Goal: Use online tool/utility: Utilize a website feature to perform a specific function

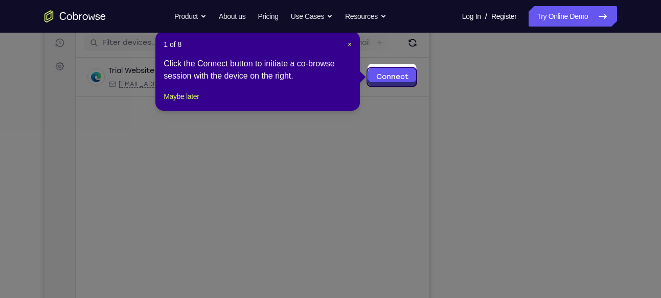
scroll to position [133, 0]
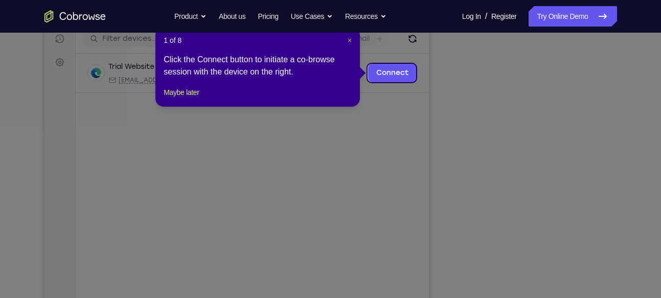
click at [352, 40] on span "×" at bounding box center [350, 40] width 4 height 8
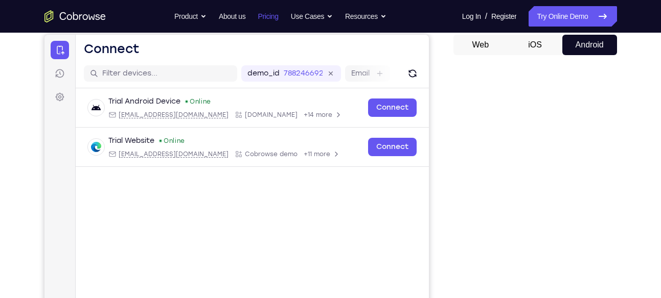
scroll to position [97, 0]
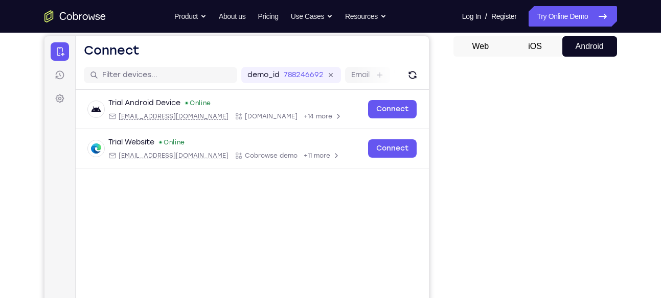
click at [547, 51] on button "iOS" at bounding box center [535, 46] width 55 height 20
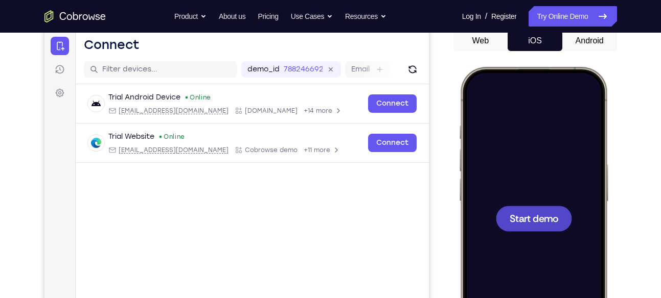
scroll to position [0, 0]
click at [596, 41] on button "Android" at bounding box center [589, 41] width 55 height 20
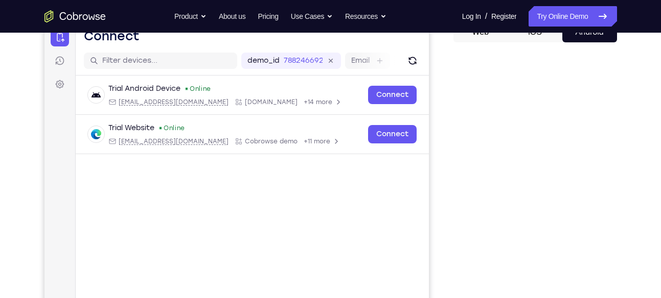
scroll to position [108, 0]
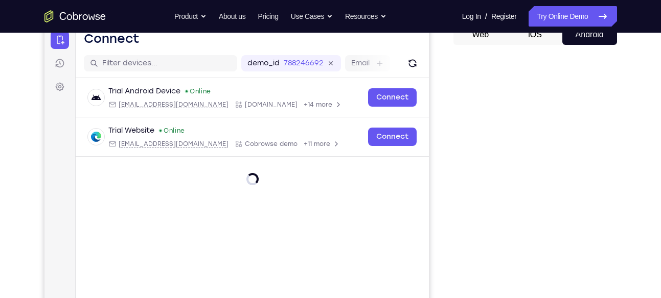
click at [547, 39] on button "iOS" at bounding box center [535, 35] width 55 height 20
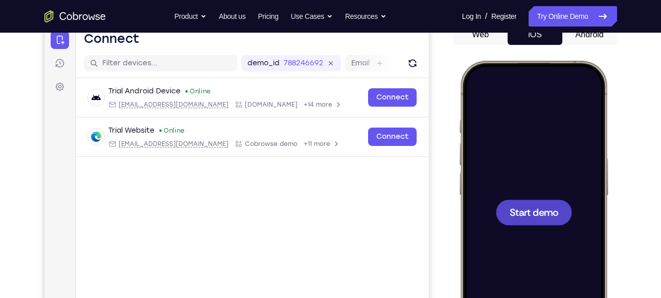
click at [537, 211] on span "Start demo" at bounding box center [533, 213] width 49 height 10
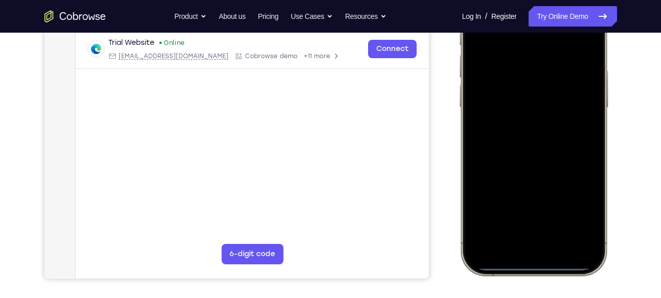
scroll to position [197, 0]
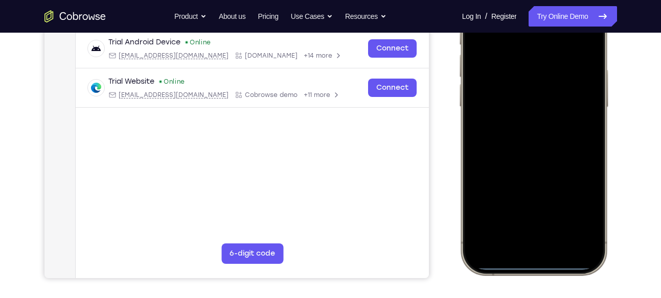
drag, startPoint x: 536, startPoint y: 266, endPoint x: 514, endPoint y: 59, distance: 207.7
click at [514, 59] on div at bounding box center [533, 124] width 134 height 292
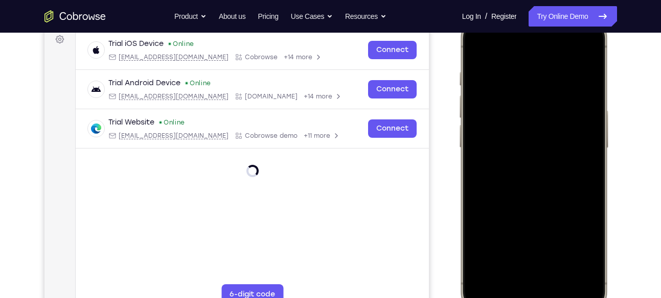
scroll to position [135, 0]
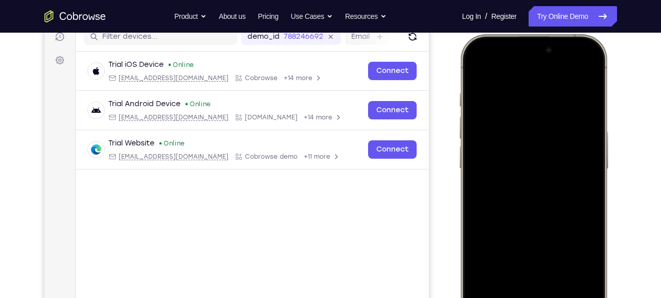
drag, startPoint x: 530, startPoint y: 67, endPoint x: 535, endPoint y: 324, distance: 257.1
click at [535, 298] on div at bounding box center [533, 186] width 134 height 292
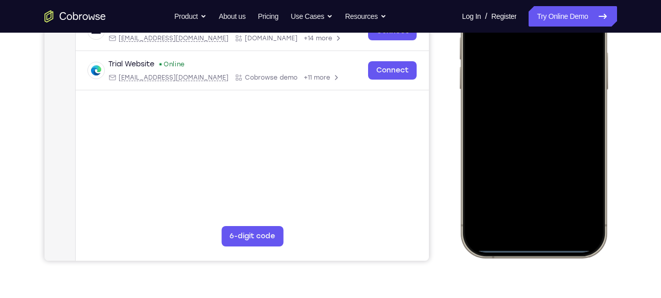
scroll to position [215, 0]
click at [536, 248] on div at bounding box center [533, 106] width 134 height 292
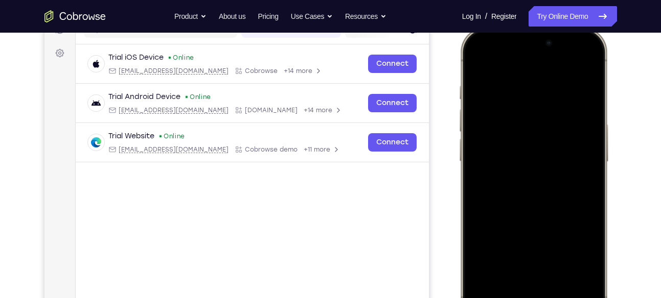
scroll to position [132, 0]
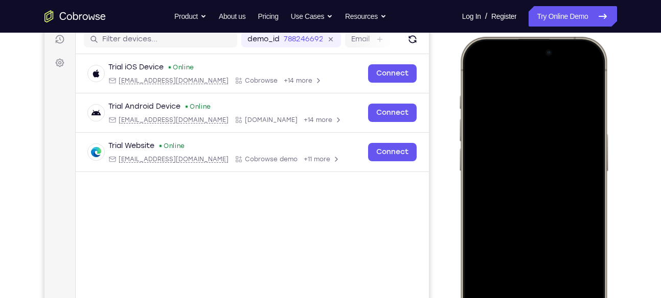
drag, startPoint x: 565, startPoint y: 72, endPoint x: 518, endPoint y: 324, distance: 256.8
click at [518, 298] on div at bounding box center [533, 188] width 134 height 292
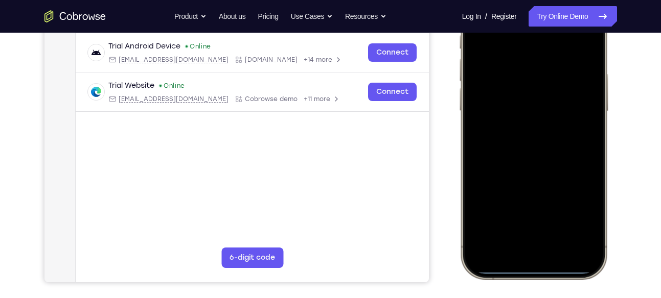
scroll to position [193, 0]
drag, startPoint x: 574, startPoint y: 137, endPoint x: 435, endPoint y: 141, distance: 139.1
click at [458, 141] on html "Online web based iOS Simulators and Android Emulators. Run iPhone, iPad, Mobile…" at bounding box center [534, 129] width 153 height 307
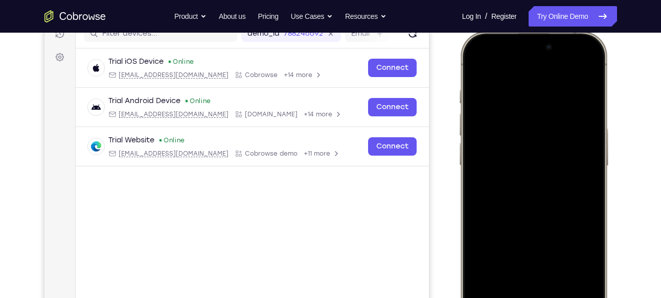
scroll to position [136, 0]
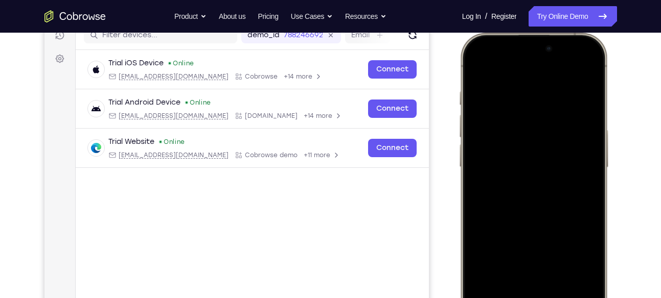
drag, startPoint x: 474, startPoint y: 41, endPoint x: 532, endPoint y: 168, distance: 139.5
click at [532, 168] on div at bounding box center [533, 185] width 150 height 304
drag, startPoint x: 477, startPoint y: 44, endPoint x: 568, endPoint y: 282, distance: 255.1
click at [568, 282] on div at bounding box center [533, 184] width 134 height 292
drag, startPoint x: 556, startPoint y: 231, endPoint x: 540, endPoint y: -25, distance: 256.0
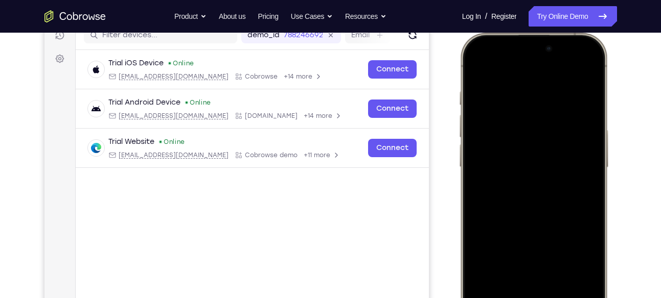
click at [540, 33] on html "Online web based iOS Simulators and Android Emulators. Run iPhone, iPad, Mobile…" at bounding box center [534, 186] width 153 height 307
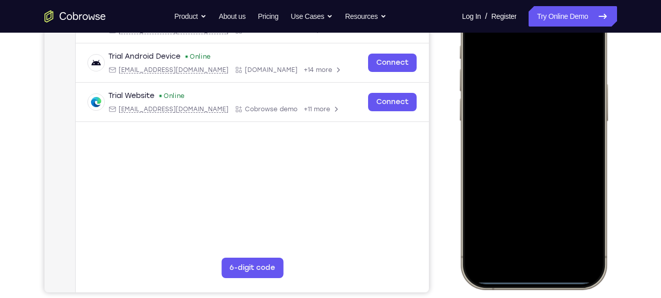
scroll to position [164, 0]
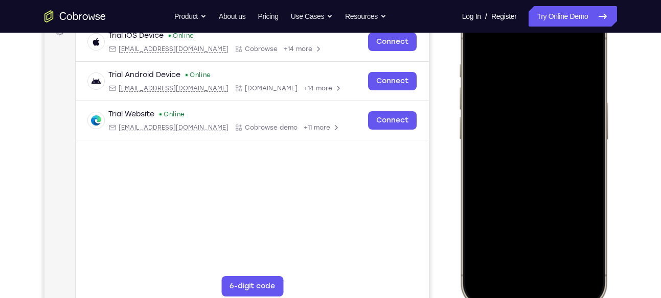
drag, startPoint x: 545, startPoint y: 248, endPoint x: 525, endPoint y: -28, distance: 276.8
click at [525, 5] on html "Online web based iOS Simulators and Android Emulators. Run iPhone, iPad, Mobile…" at bounding box center [534, 158] width 153 height 307
drag, startPoint x: 533, startPoint y: 248, endPoint x: 538, endPoint y: -68, distance: 316.4
click at [538, 5] on html "Online web based iOS Simulators and Android Emulators. Run iPhone, iPad, Mobile…" at bounding box center [534, 158] width 153 height 307
drag, startPoint x: 556, startPoint y: 259, endPoint x: 557, endPoint y: 76, distance: 182.5
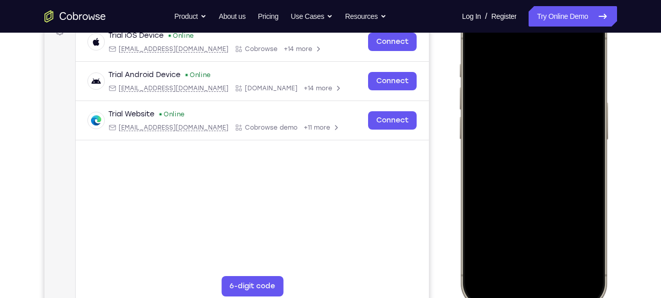
click at [557, 76] on div at bounding box center [533, 157] width 134 height 292
drag, startPoint x: 536, startPoint y: 257, endPoint x: 535, endPoint y: 97, distance: 160.0
click at [535, 97] on div at bounding box center [533, 157] width 134 height 292
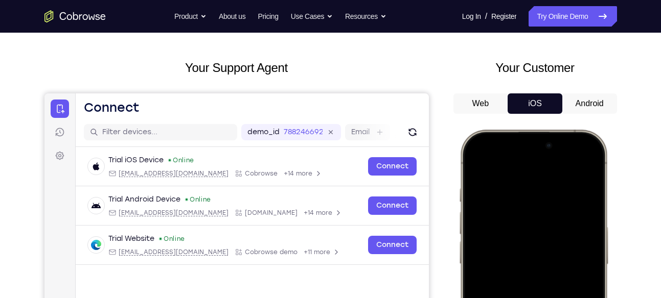
scroll to position [35, 0]
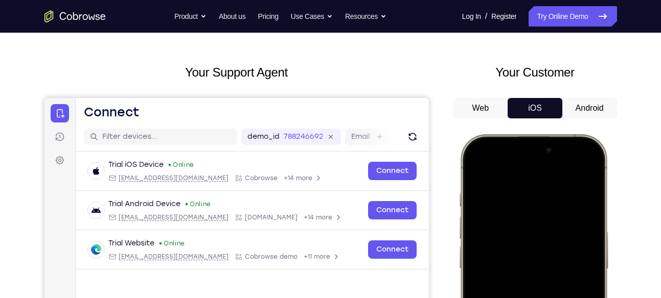
click at [579, 104] on button "Android" at bounding box center [589, 108] width 55 height 20
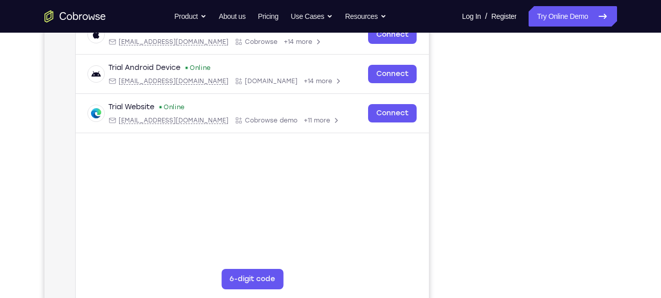
scroll to position [166, 0]
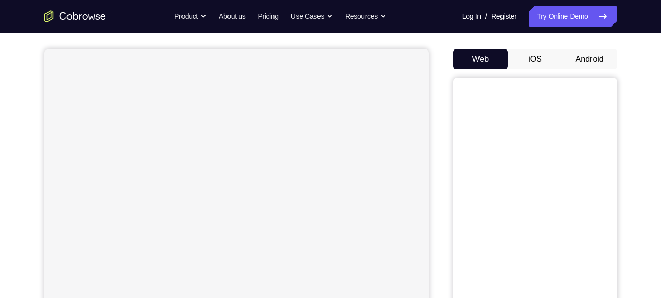
scroll to position [83, 0]
click at [585, 60] on button "Android" at bounding box center [589, 60] width 55 height 20
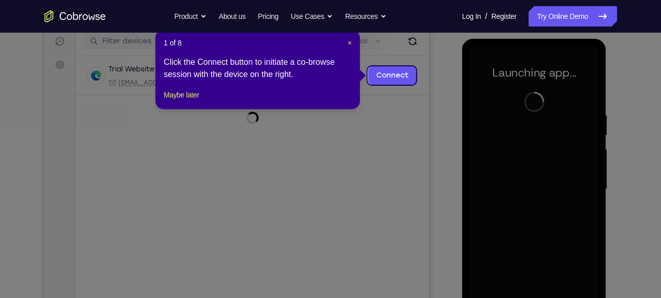
scroll to position [129, 0]
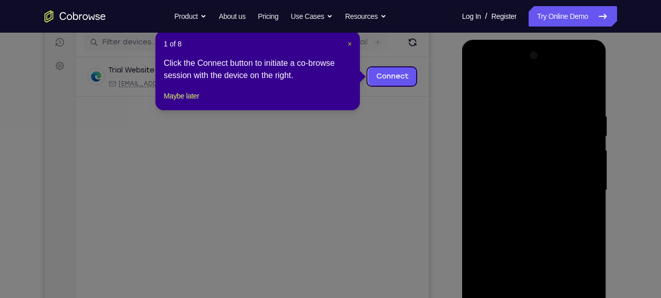
click at [349, 43] on span "×" at bounding box center [350, 44] width 4 height 8
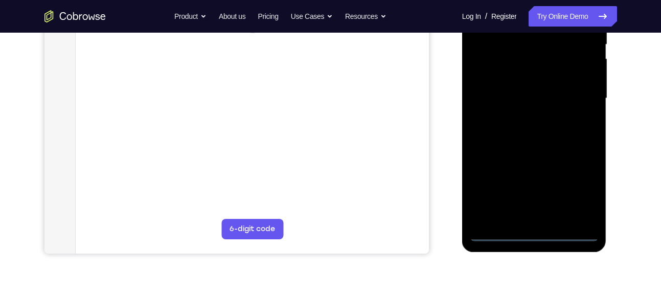
scroll to position [222, 0]
click at [535, 232] on div at bounding box center [534, 98] width 129 height 286
click at [572, 191] on div at bounding box center [534, 98] width 129 height 286
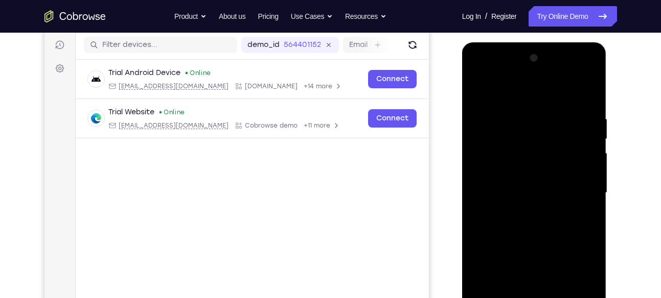
scroll to position [122, 0]
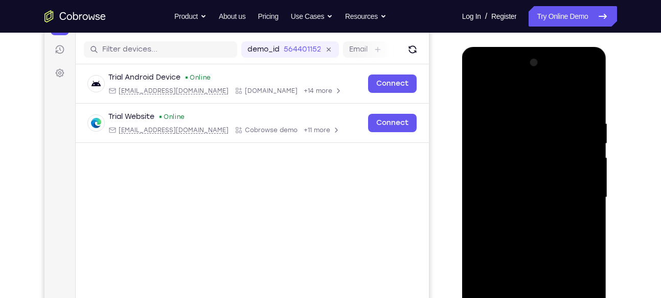
click at [480, 76] on div at bounding box center [534, 198] width 129 height 286
click at [501, 141] on div at bounding box center [534, 198] width 129 height 286
click at [511, 140] on div at bounding box center [534, 198] width 129 height 286
click at [513, 96] on div at bounding box center [534, 198] width 129 height 286
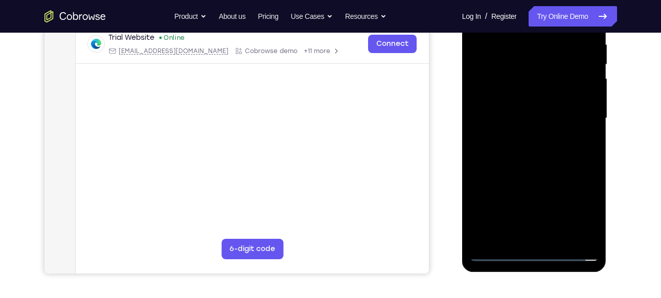
scroll to position [198, 0]
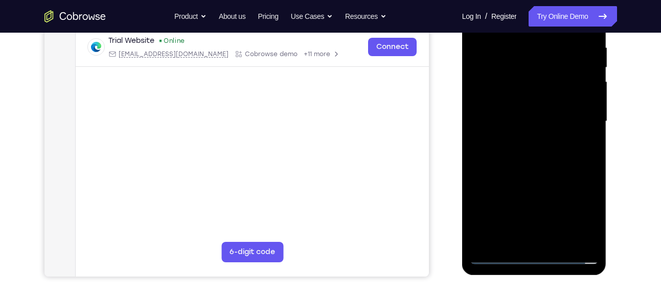
click at [543, 241] on div at bounding box center [534, 122] width 129 height 286
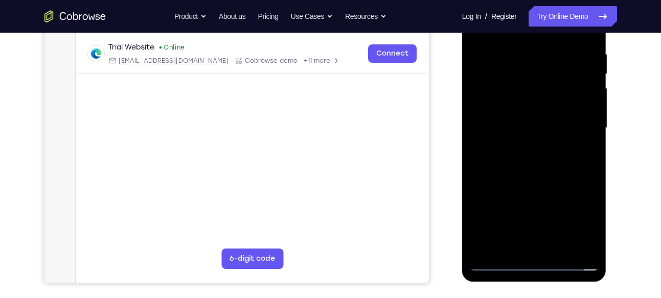
scroll to position [190, 0]
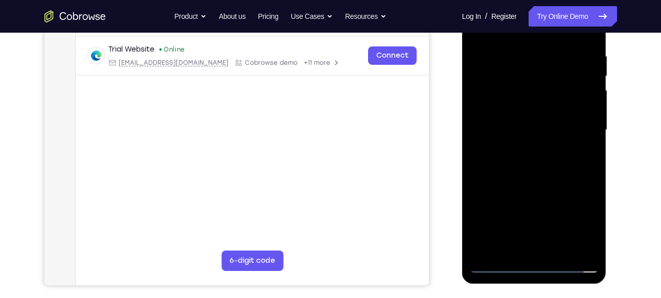
click at [527, 179] on div at bounding box center [534, 130] width 129 height 286
click at [525, 84] on div at bounding box center [534, 130] width 129 height 286
click at [539, 102] on div at bounding box center [534, 130] width 129 height 286
click at [548, 189] on div at bounding box center [534, 130] width 129 height 286
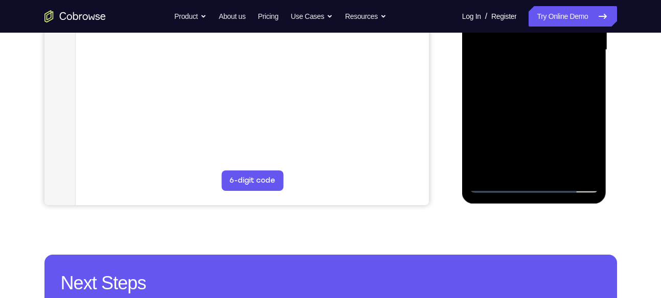
scroll to position [270, 0]
click at [537, 173] on div at bounding box center [534, 49] width 129 height 286
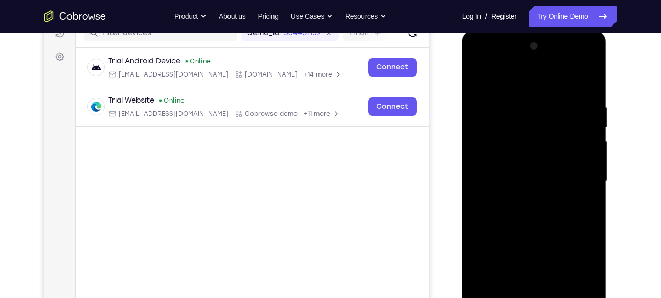
scroll to position [135, 0]
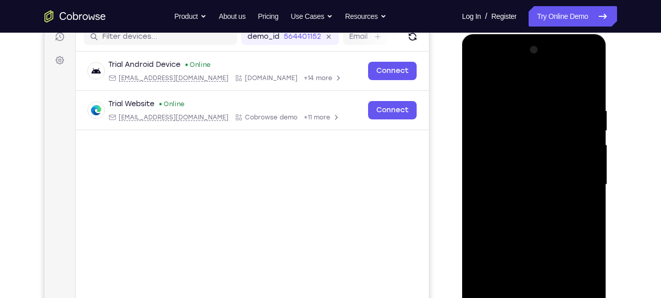
click at [588, 70] on div at bounding box center [534, 185] width 129 height 286
click at [541, 103] on div at bounding box center [534, 185] width 129 height 286
click at [508, 128] on div at bounding box center [534, 185] width 129 height 286
click at [541, 84] on div at bounding box center [534, 185] width 129 height 286
click at [554, 34] on div at bounding box center [534, 34] width 145 height 0
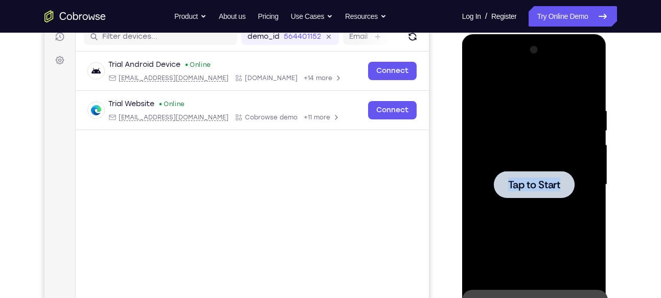
click at [554, 87] on div at bounding box center [534, 185] width 129 height 286
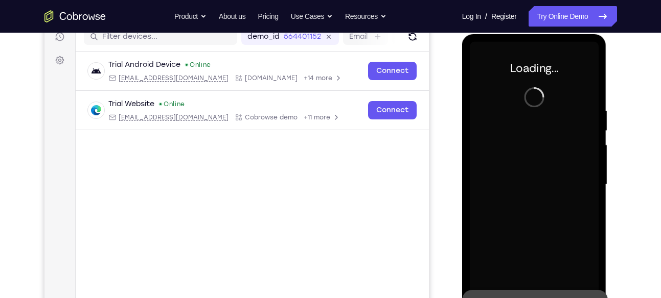
click at [554, 87] on div at bounding box center [534, 185] width 129 height 286
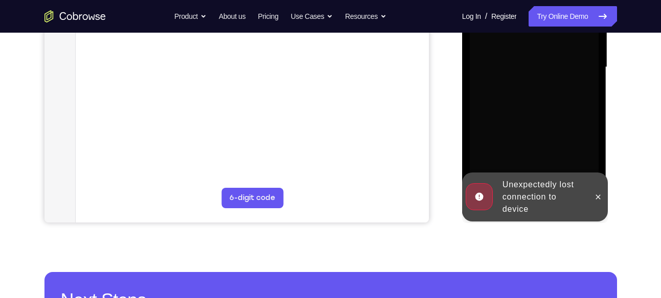
scroll to position [257, 0]
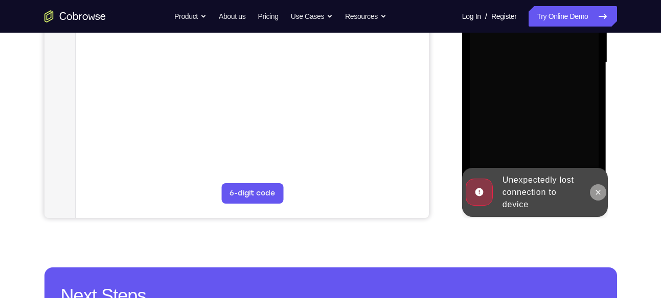
click at [600, 195] on icon at bounding box center [598, 193] width 8 height 8
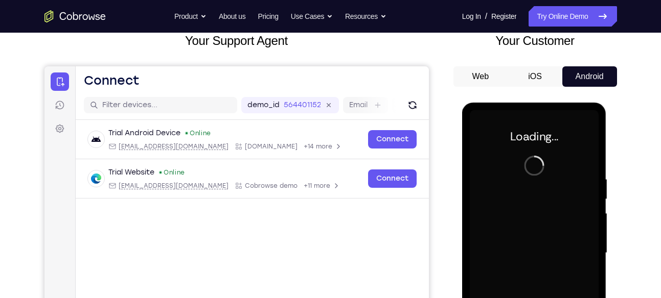
scroll to position [64, 0]
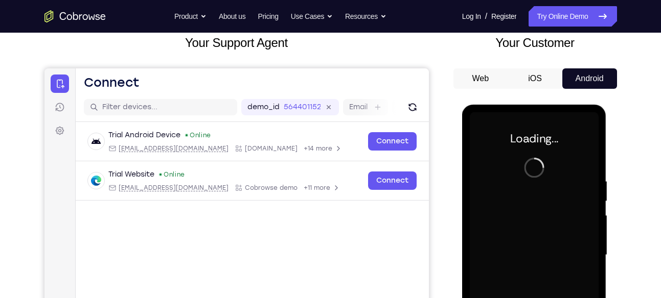
click at [491, 85] on button "Web" at bounding box center [480, 78] width 55 height 20
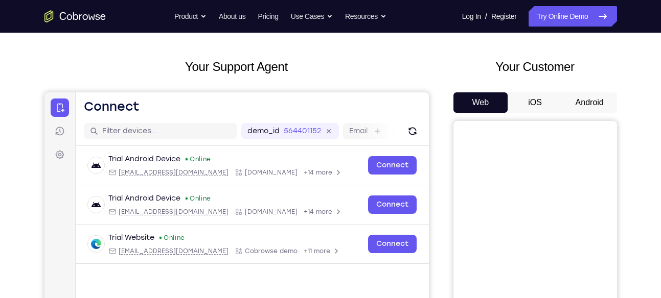
scroll to position [40, 0]
click at [581, 109] on button "Android" at bounding box center [589, 103] width 55 height 20
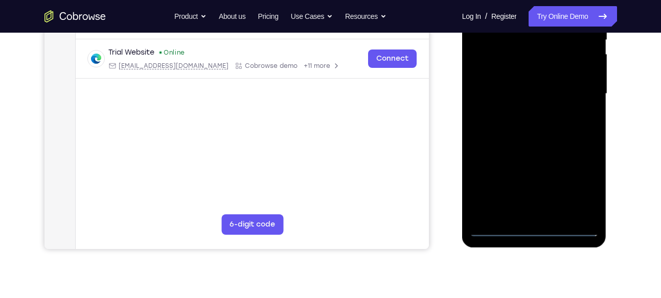
scroll to position [226, 0]
click at [535, 227] on div at bounding box center [534, 93] width 129 height 286
click at [580, 188] on div at bounding box center [534, 93] width 129 height 286
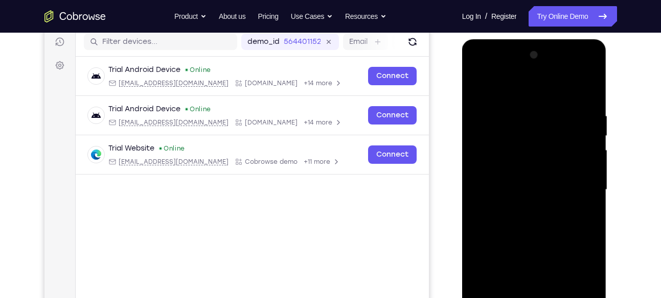
scroll to position [122, 0]
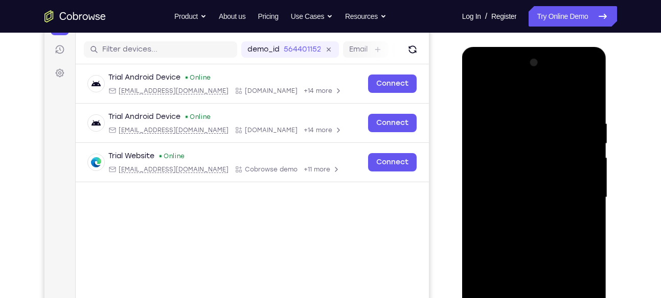
click at [479, 79] on div at bounding box center [534, 198] width 129 height 286
click at [515, 141] on div at bounding box center [534, 198] width 129 height 286
click at [540, 95] on div at bounding box center [534, 198] width 129 height 286
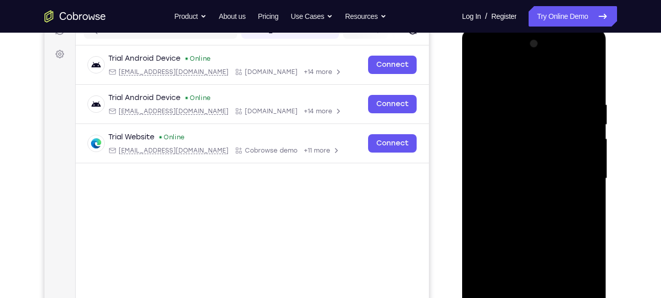
scroll to position [136, 0]
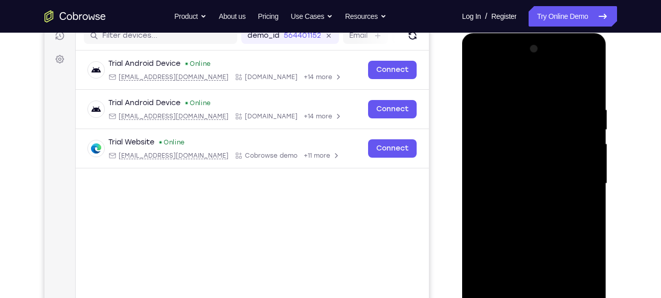
click at [578, 63] on div at bounding box center [534, 184] width 129 height 286
click at [539, 87] on div at bounding box center [534, 184] width 129 height 286
click at [510, 123] on div at bounding box center [534, 184] width 129 height 286
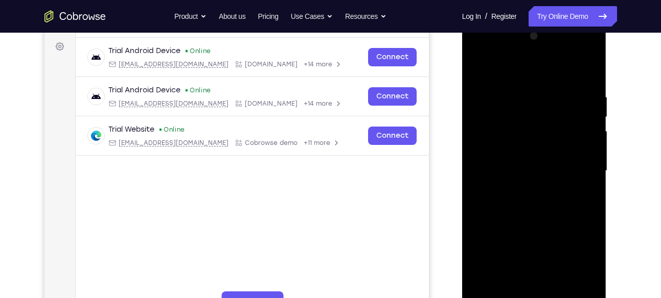
scroll to position [148, 0]
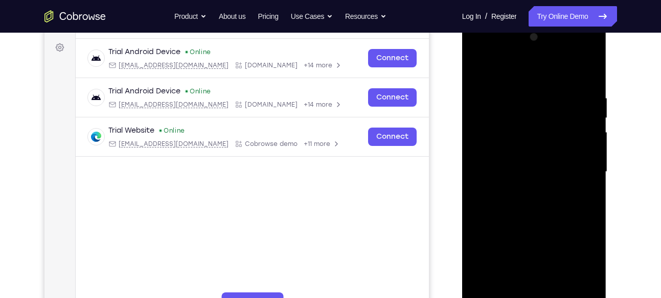
click at [588, 70] on div at bounding box center [534, 172] width 129 height 286
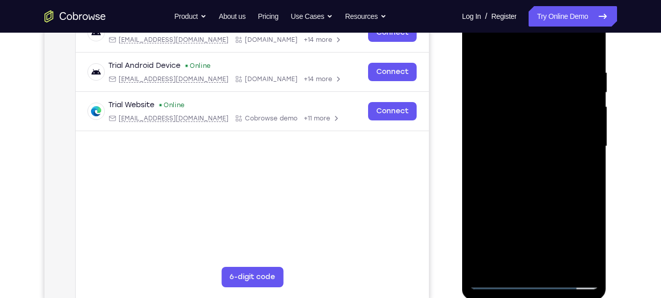
scroll to position [171, 0]
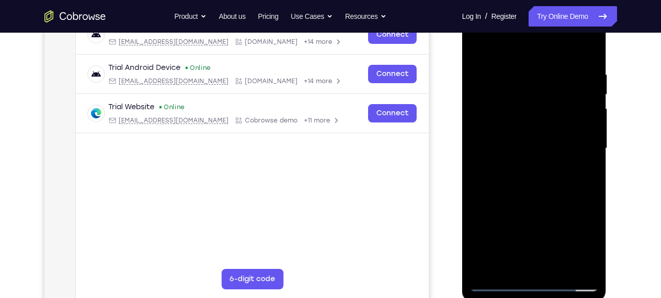
click at [526, 196] on div at bounding box center [534, 149] width 129 height 286
click at [534, 100] on div at bounding box center [534, 149] width 129 height 286
click at [541, 119] on div at bounding box center [534, 149] width 129 height 286
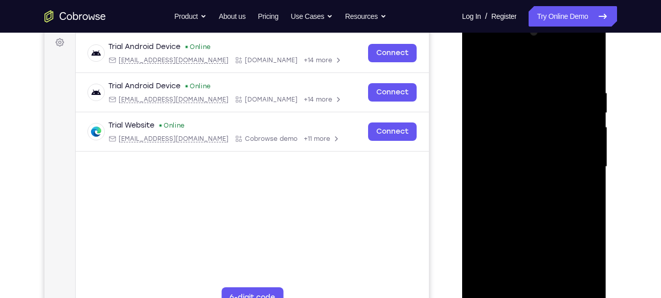
scroll to position [157, 0]
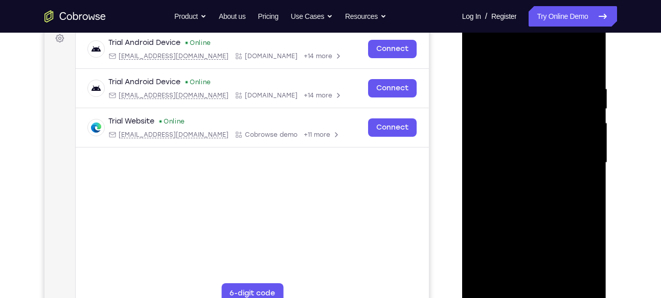
click at [540, 218] on div at bounding box center [534, 163] width 129 height 286
click at [537, 282] on div at bounding box center [534, 163] width 129 height 286
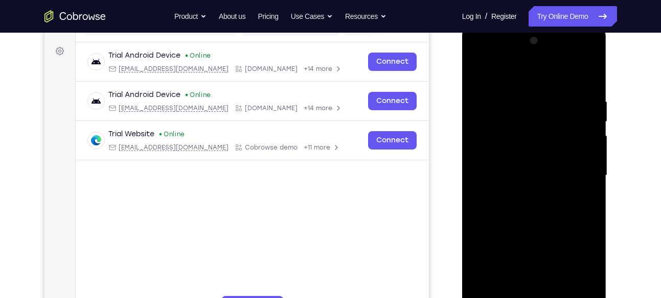
scroll to position [144, 0]
click at [590, 57] on div at bounding box center [534, 176] width 129 height 286
click at [552, 89] on div at bounding box center [534, 176] width 129 height 286
click at [532, 123] on div at bounding box center [534, 176] width 129 height 286
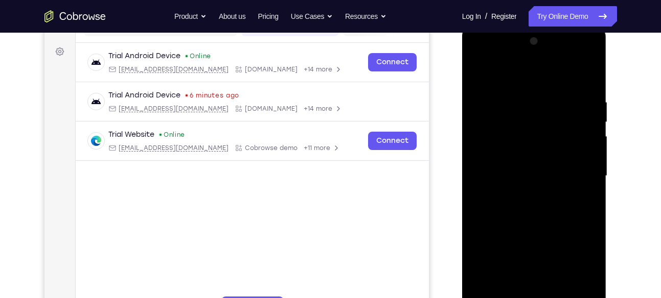
click at [538, 77] on div at bounding box center [534, 176] width 129 height 286
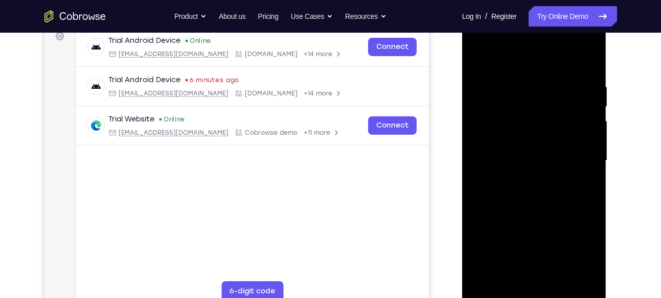
scroll to position [159, 0]
click at [553, 202] on div at bounding box center [534, 160] width 129 height 286
click at [540, 114] on div at bounding box center [534, 160] width 129 height 286
click at [519, 132] on div at bounding box center [534, 160] width 129 height 286
click at [545, 163] on div at bounding box center [534, 160] width 129 height 286
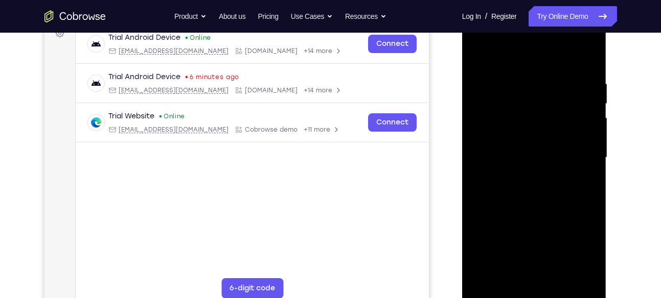
scroll to position [165, 0]
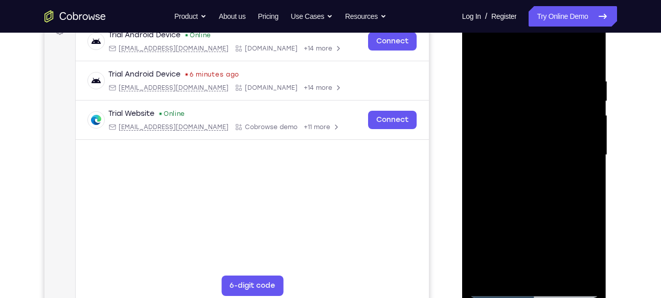
click at [534, 191] on div at bounding box center [534, 155] width 129 height 286
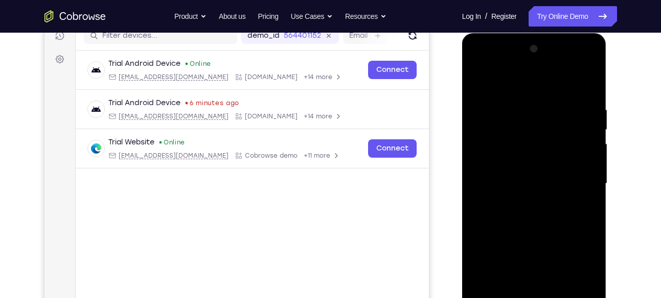
scroll to position [135, 0]
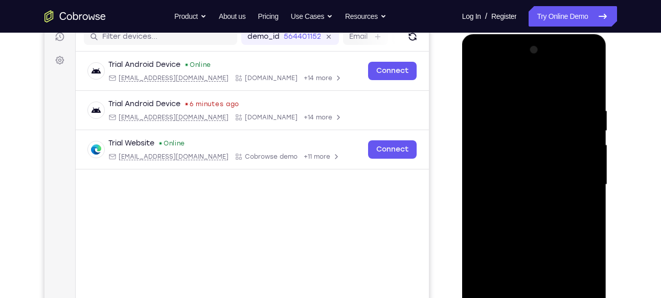
drag, startPoint x: 537, startPoint y: 171, endPoint x: 528, endPoint y: 83, distance: 88.8
click at [528, 83] on div at bounding box center [534, 185] width 129 height 286
drag, startPoint x: 553, startPoint y: 163, endPoint x: 549, endPoint y: 90, distance: 72.2
click at [549, 90] on div at bounding box center [534, 185] width 129 height 286
drag, startPoint x: 557, startPoint y: 172, endPoint x: 550, endPoint y: 64, distance: 108.0
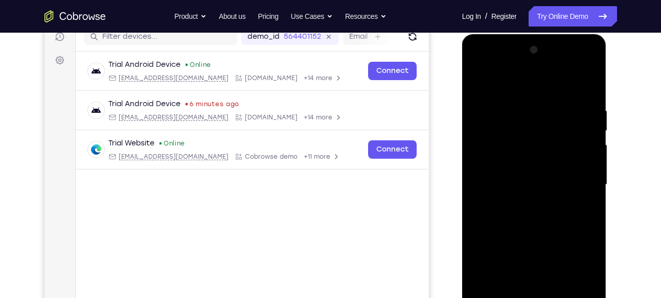
click at [550, 64] on div at bounding box center [534, 185] width 129 height 286
drag, startPoint x: 559, startPoint y: 168, endPoint x: 555, endPoint y: 79, distance: 89.0
click at [555, 79] on div at bounding box center [534, 185] width 129 height 286
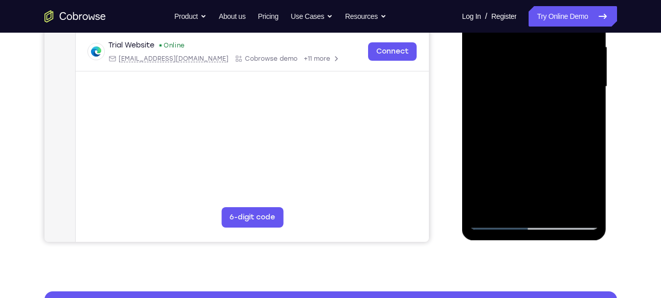
scroll to position [234, 0]
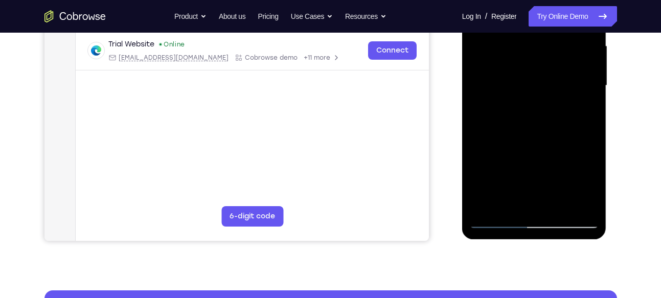
click at [558, 204] on div at bounding box center [534, 86] width 129 height 286
click at [541, 143] on div at bounding box center [534, 86] width 129 height 286
drag, startPoint x: 554, startPoint y: 163, endPoint x: 543, endPoint y: 99, distance: 64.8
click at [543, 99] on div at bounding box center [534, 86] width 129 height 286
drag, startPoint x: 546, startPoint y: 165, endPoint x: 536, endPoint y: 83, distance: 82.4
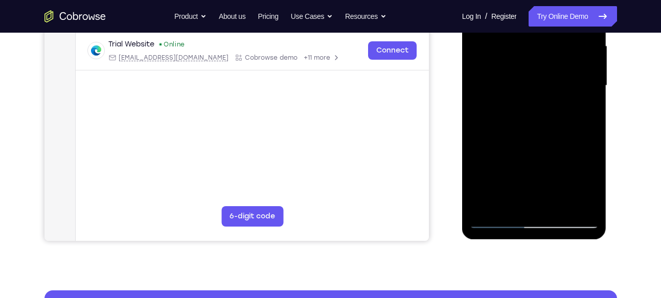
click at [536, 83] on div at bounding box center [534, 86] width 129 height 286
drag, startPoint x: 537, startPoint y: 151, endPoint x: 534, endPoint y: 61, distance: 90.5
click at [534, 61] on div at bounding box center [534, 86] width 129 height 286
drag, startPoint x: 541, startPoint y: 113, endPoint x: 540, endPoint y: 258, distance: 144.6
click at [540, 242] on html "Online web based iOS Simulators and Android Emulators. Run iPhone, iPad, Mobile…" at bounding box center [535, 88] width 146 height 307
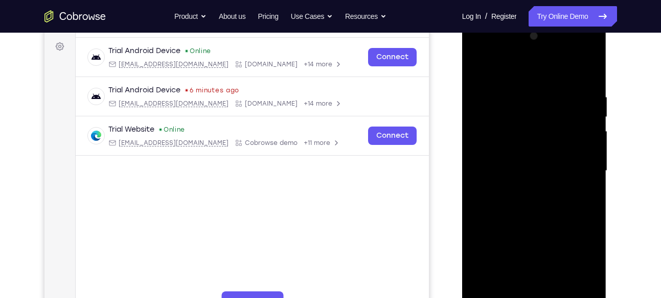
scroll to position [148, 0]
click at [556, 84] on div at bounding box center [534, 172] width 129 height 286
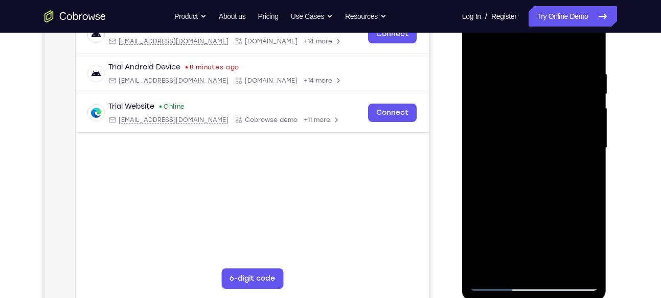
scroll to position [172, 0]
click at [479, 55] on div at bounding box center [534, 148] width 129 height 286
click at [588, 123] on div at bounding box center [534, 148] width 129 height 286
click at [479, 47] on div at bounding box center [534, 148] width 129 height 286
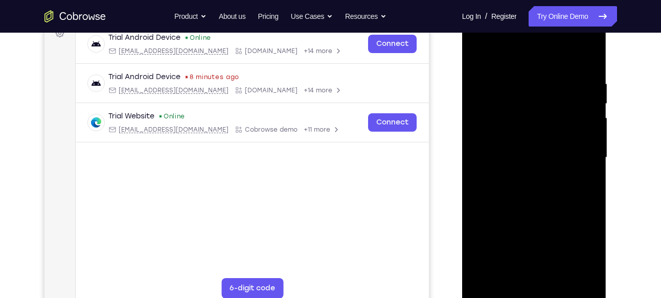
scroll to position [162, 0]
click at [480, 53] on div at bounding box center [534, 158] width 129 height 286
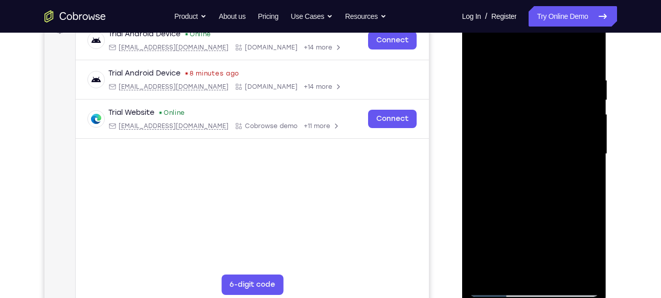
scroll to position [162, 0]
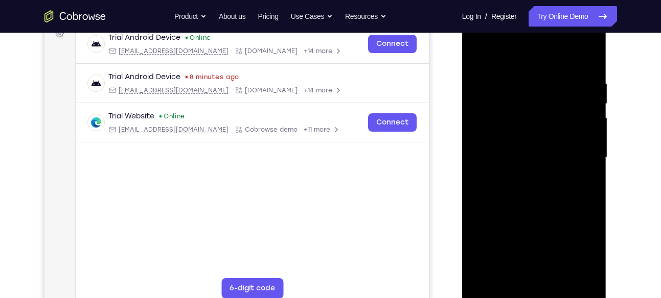
click at [590, 55] on div at bounding box center [534, 158] width 129 height 286
drag, startPoint x: 569, startPoint y: 106, endPoint x: 556, endPoint y: 181, distance: 75.9
click at [556, 181] on div at bounding box center [534, 158] width 129 height 286
click at [584, 73] on div at bounding box center [534, 158] width 129 height 286
click at [507, 179] on div at bounding box center [534, 158] width 129 height 286
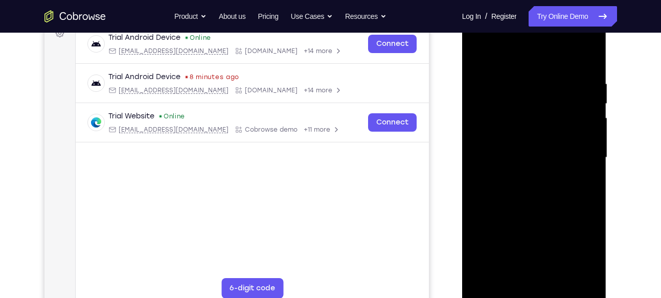
click at [482, 182] on div at bounding box center [534, 158] width 129 height 286
click at [494, 144] on div at bounding box center [534, 158] width 129 height 286
click at [480, 55] on div at bounding box center [534, 158] width 129 height 286
click at [479, 57] on div at bounding box center [534, 158] width 129 height 286
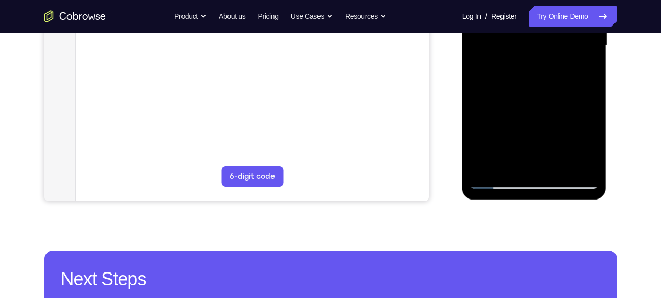
click at [492, 168] on div at bounding box center [534, 46] width 129 height 286
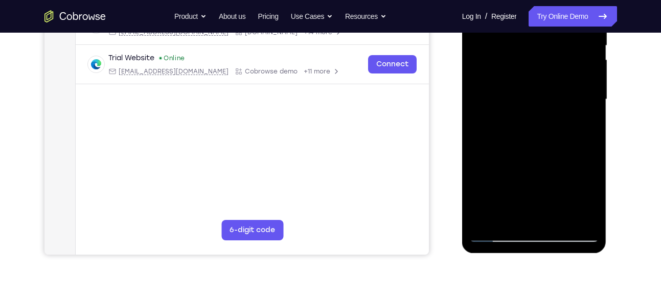
scroll to position [217, 0]
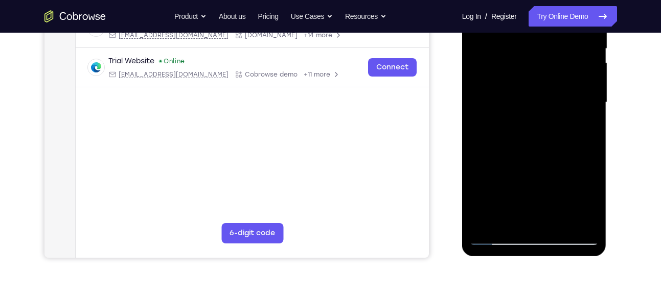
click at [529, 137] on div at bounding box center [534, 103] width 129 height 286
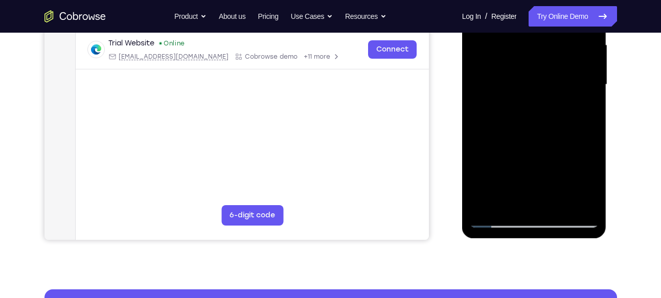
scroll to position [236, 0]
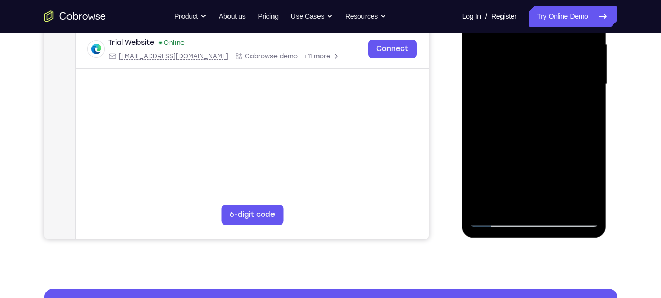
click at [513, 204] on div at bounding box center [534, 84] width 129 height 286
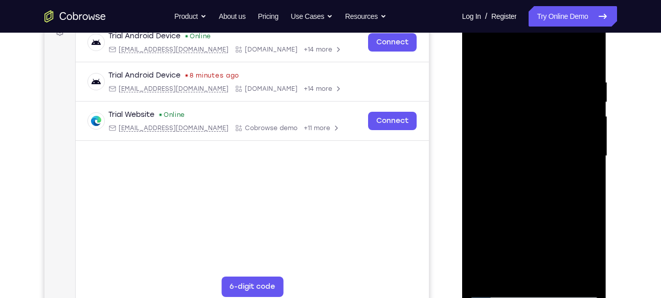
scroll to position [162, 0]
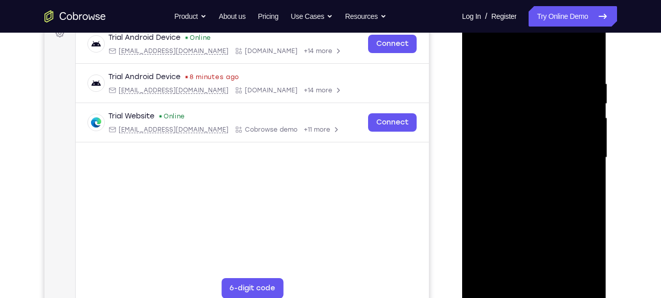
click at [519, 54] on div at bounding box center [534, 158] width 129 height 286
click at [488, 190] on div at bounding box center [534, 158] width 129 height 286
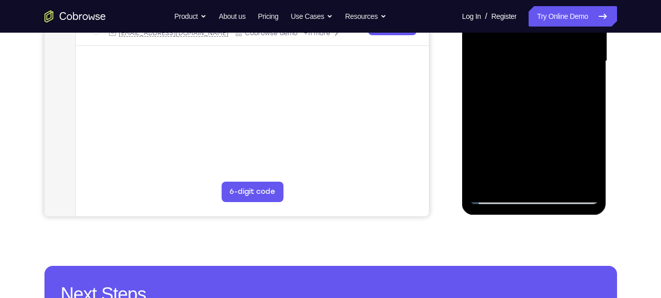
scroll to position [255, 0]
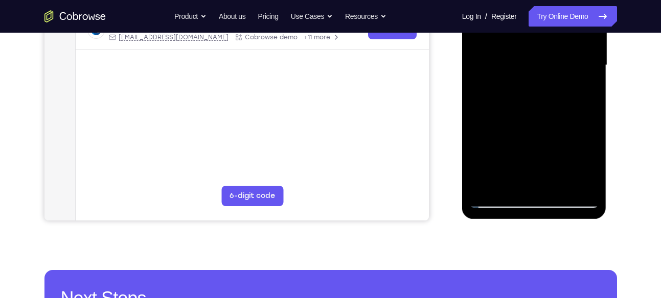
click at [507, 188] on div at bounding box center [534, 65] width 129 height 286
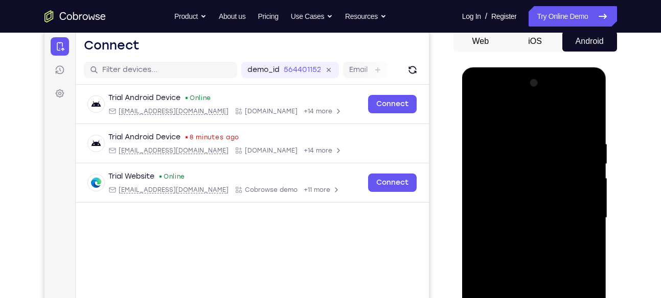
scroll to position [101, 0]
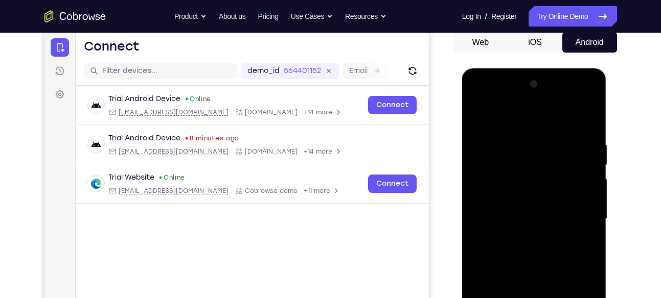
click at [518, 114] on div at bounding box center [534, 219] width 129 height 286
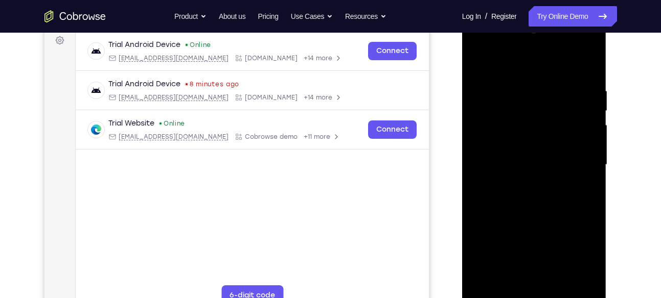
scroll to position [156, 0]
click at [487, 196] on div at bounding box center [534, 164] width 129 height 286
drag, startPoint x: 545, startPoint y: 197, endPoint x: 530, endPoint y: 69, distance: 128.6
click at [530, 69] on div at bounding box center [534, 164] width 129 height 286
drag, startPoint x: 545, startPoint y: 160, endPoint x: 542, endPoint y: 60, distance: 100.2
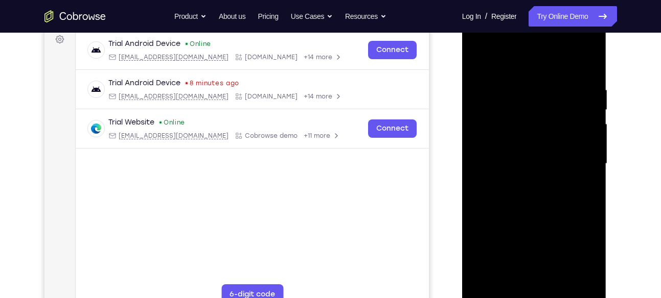
click at [542, 60] on div at bounding box center [534, 164] width 129 height 286
drag, startPoint x: 545, startPoint y: 163, endPoint x: 541, endPoint y: 56, distance: 106.4
click at [541, 56] on div at bounding box center [534, 164] width 129 height 286
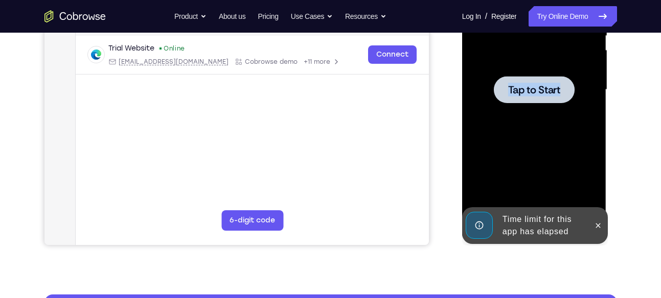
scroll to position [231, 0]
